Goal: Transaction & Acquisition: Book appointment/travel/reservation

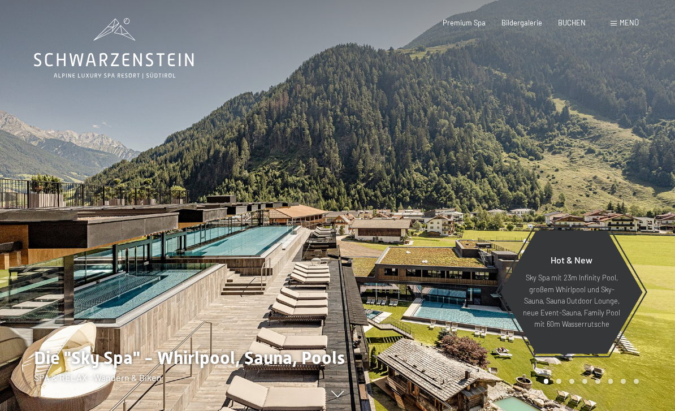
click at [583, 23] on span "BUCHEN" at bounding box center [572, 22] width 28 height 9
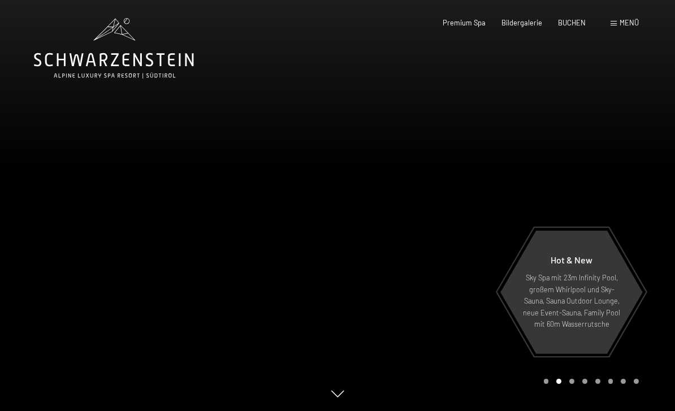
click at [509, 24] on span "Bildergalerie" at bounding box center [521, 22] width 41 height 9
click at [625, 23] on span "Menü" at bounding box center [629, 22] width 19 height 9
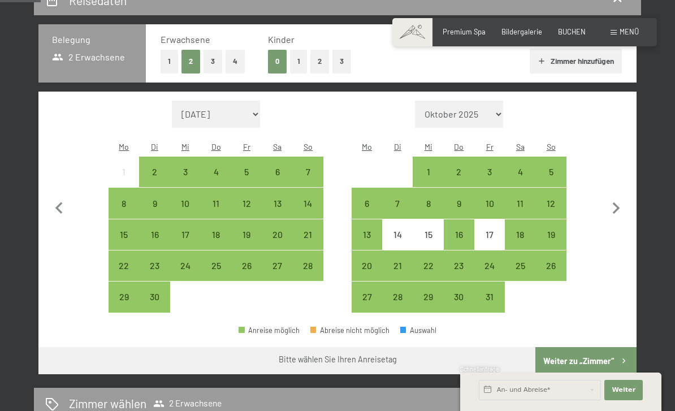
scroll to position [231, 0]
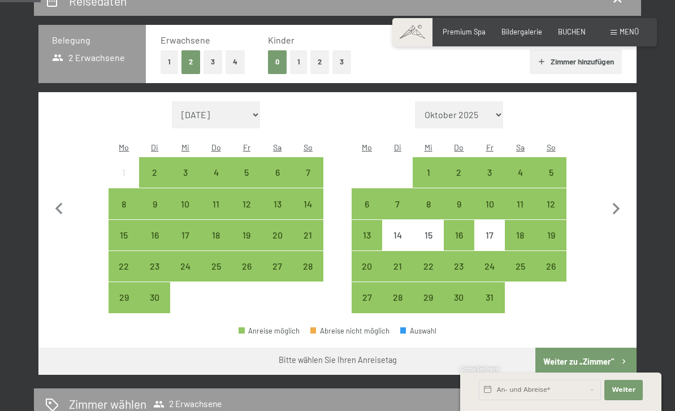
click at [470, 252] on div "23" at bounding box center [459, 266] width 28 height 28
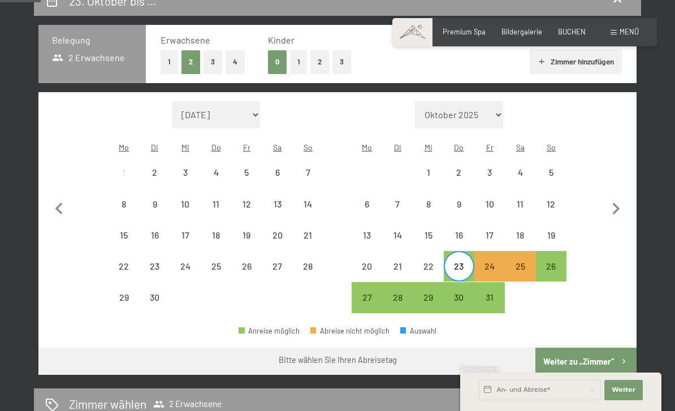
click at [556, 262] on div "26" at bounding box center [551, 276] width 28 height 28
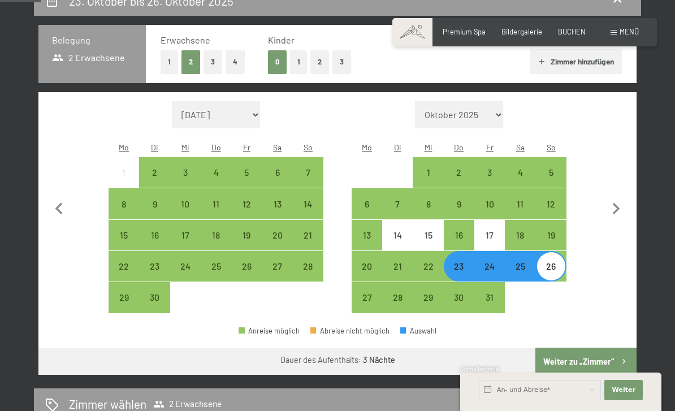
click at [566, 348] on button "Weiter zu „Zimmer“" at bounding box center [585, 361] width 101 height 27
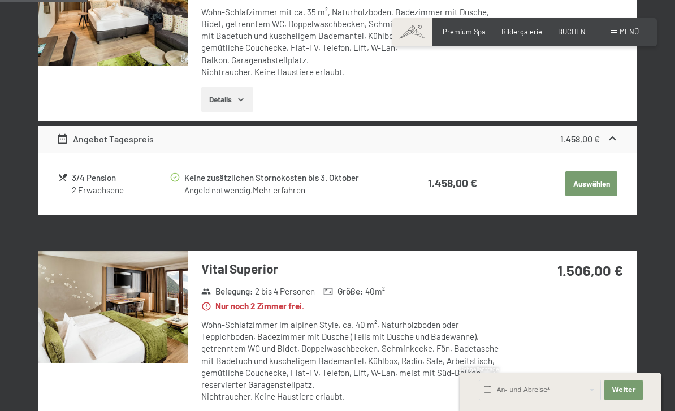
scroll to position [384, 0]
